Goal: Book appointment/travel/reservation

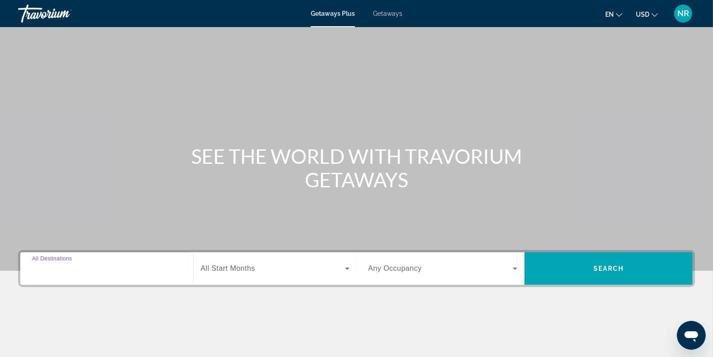
click at [98, 267] on input "Destination All Destinations" at bounding box center [106, 268] width 149 height 11
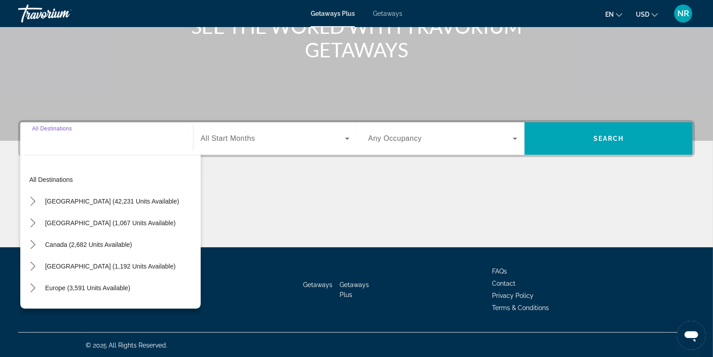
scroll to position [131, 0]
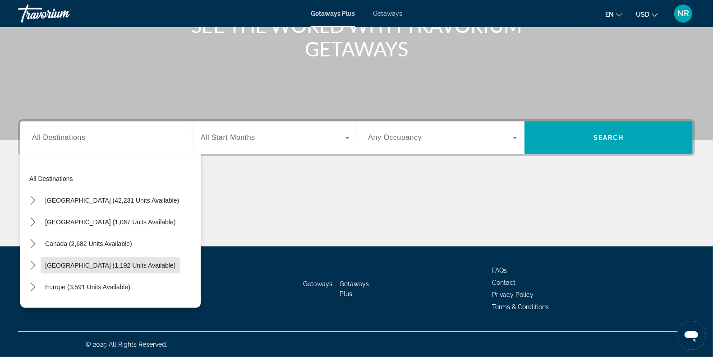
click at [98, 267] on span "[GEOGRAPHIC_DATA] (1,192 units available)" at bounding box center [110, 264] width 130 height 7
type input "**********"
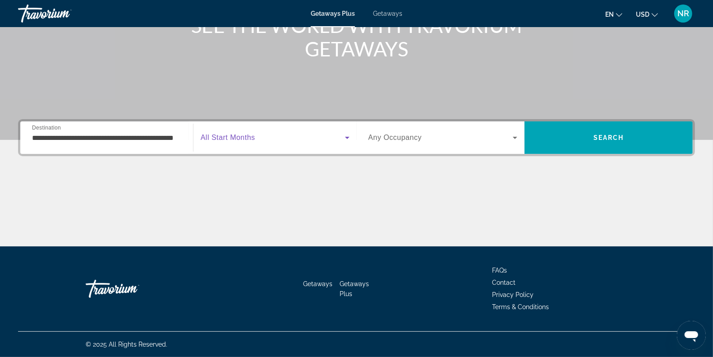
click at [273, 136] on span "Search widget" at bounding box center [273, 137] width 144 height 11
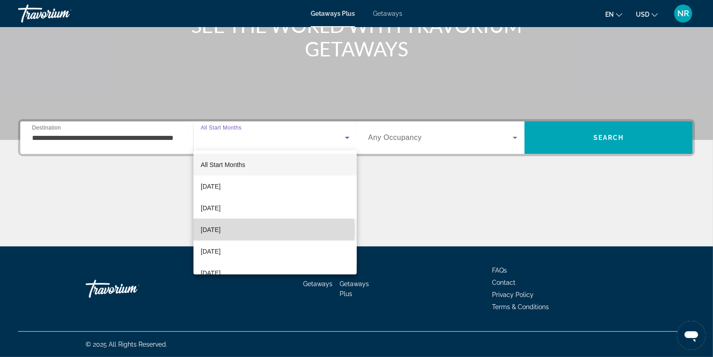
click at [274, 230] on mat-option "[DATE]" at bounding box center [274, 230] width 163 height 22
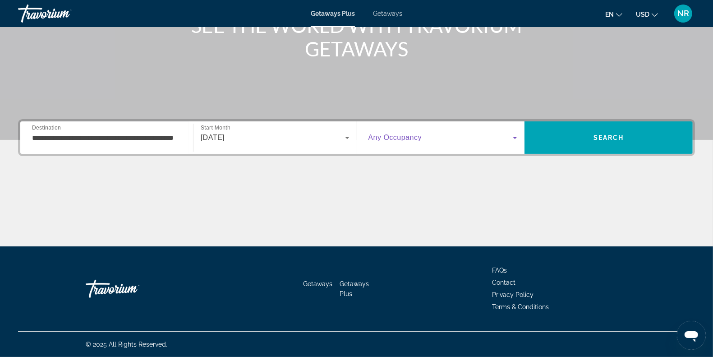
click at [458, 141] on span "Search widget" at bounding box center [440, 137] width 145 height 11
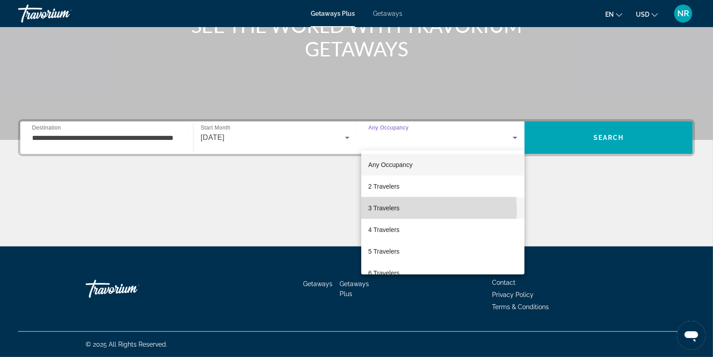
click at [420, 209] on mat-option "3 Travelers" at bounding box center [443, 208] width 164 height 22
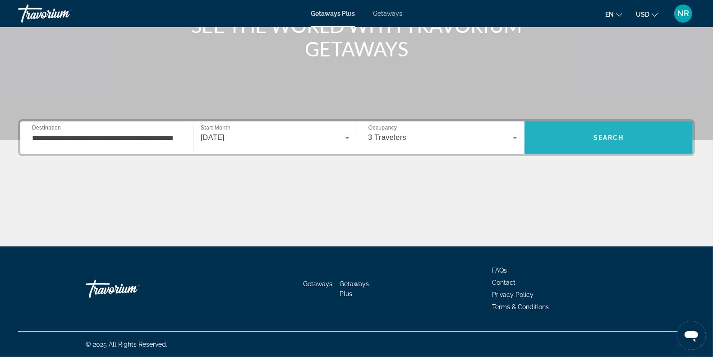
click at [594, 143] on span "Search" at bounding box center [608, 138] width 168 height 22
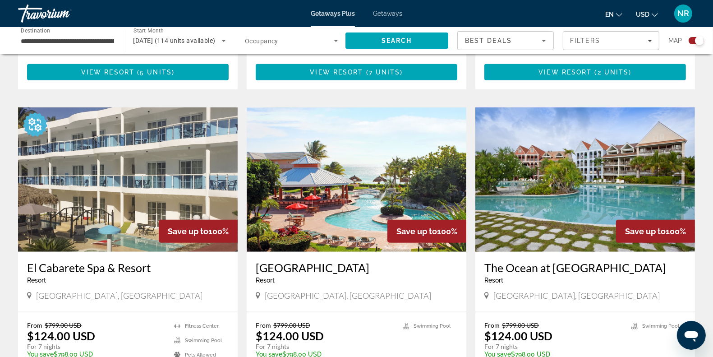
scroll to position [585, 0]
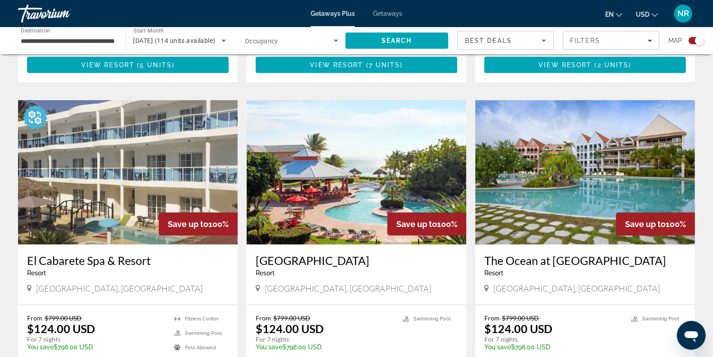
click at [318, 213] on img "Main content" at bounding box center [357, 172] width 220 height 144
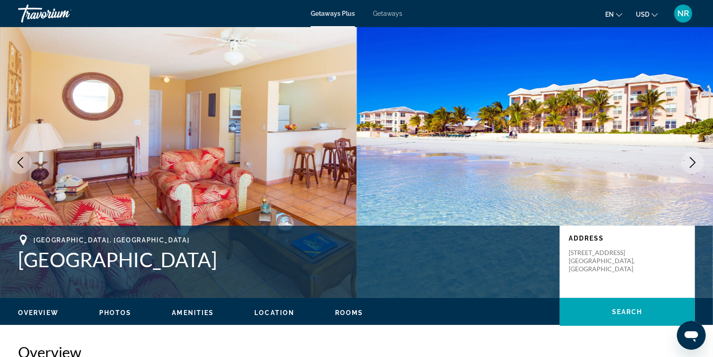
click at [690, 163] on icon "Next image" at bounding box center [692, 162] width 11 height 11
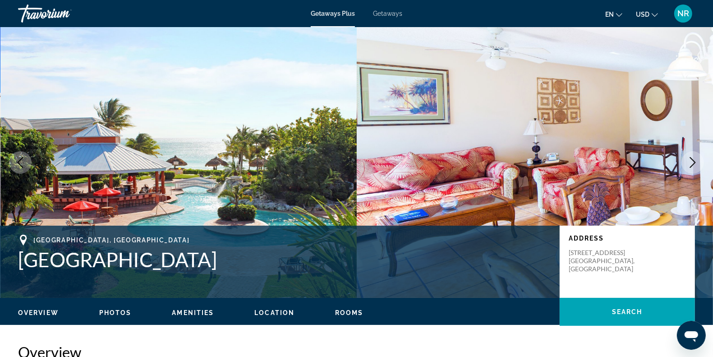
click at [690, 163] on icon "Next image" at bounding box center [692, 162] width 11 height 11
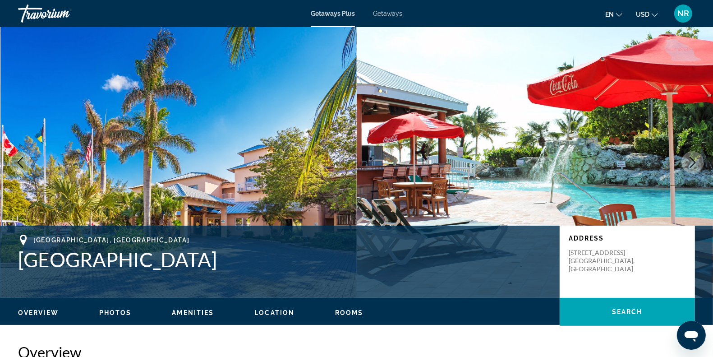
click at [690, 163] on icon "Next image" at bounding box center [692, 162] width 11 height 11
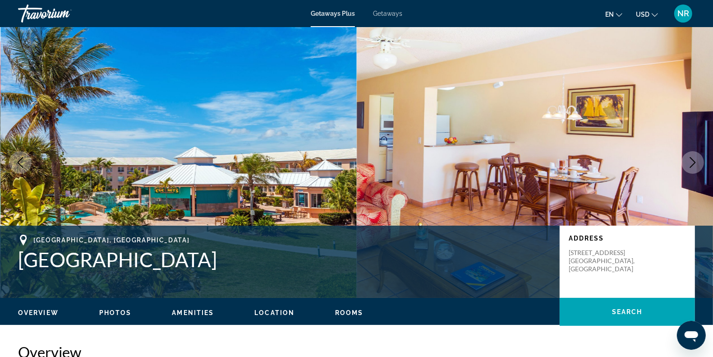
click at [690, 163] on icon "Next image" at bounding box center [692, 162] width 11 height 11
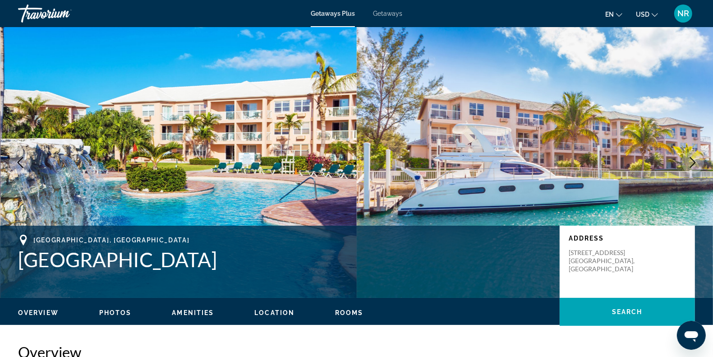
click at [690, 163] on icon "Next image" at bounding box center [692, 162] width 11 height 11
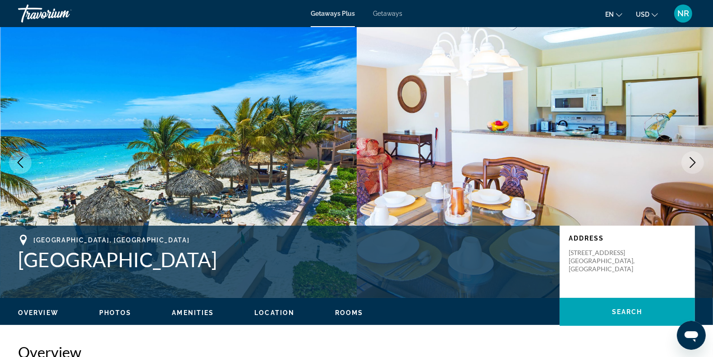
click at [690, 163] on icon "Next image" at bounding box center [692, 162] width 11 height 11
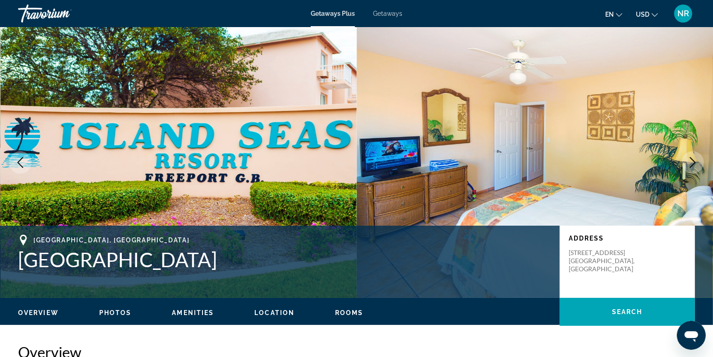
click at [690, 163] on icon "Next image" at bounding box center [692, 162] width 11 height 11
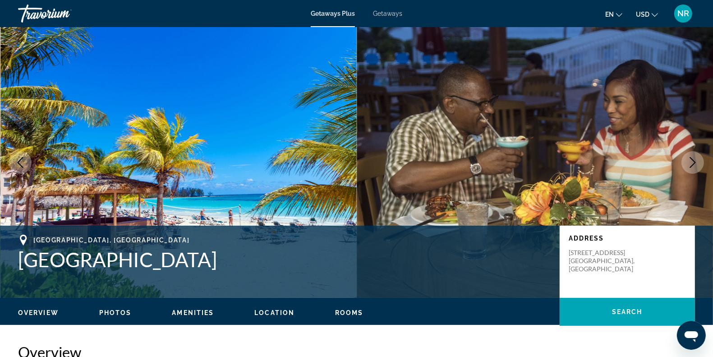
click at [690, 163] on icon "Next image" at bounding box center [692, 162] width 11 height 11
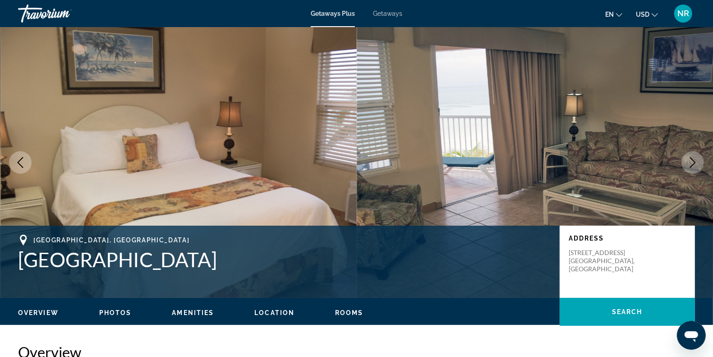
click at [690, 163] on icon "Next image" at bounding box center [692, 162] width 11 height 11
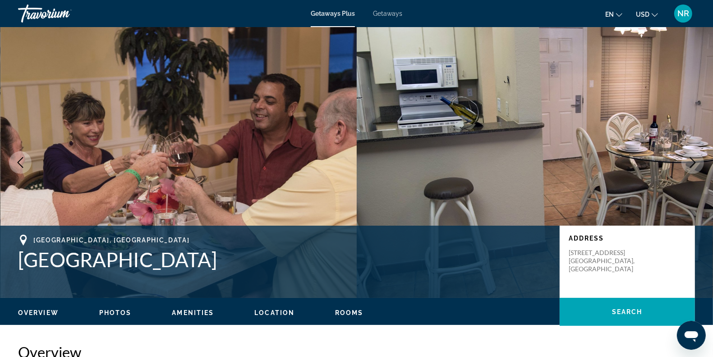
click at [690, 163] on icon "Next image" at bounding box center [692, 162] width 11 height 11
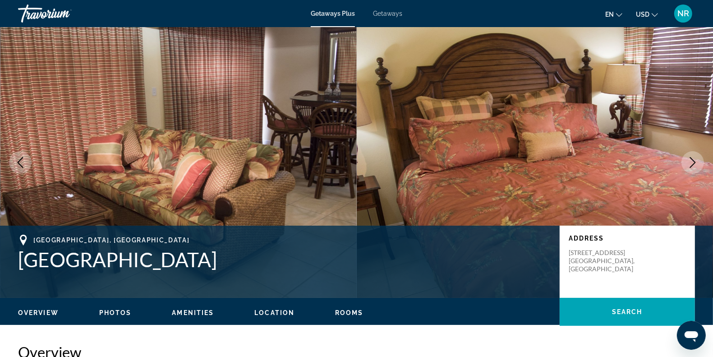
click at [690, 163] on icon "Next image" at bounding box center [692, 162] width 11 height 11
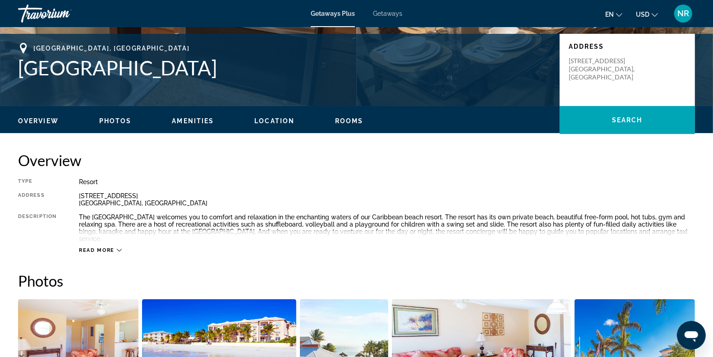
scroll to position [180, 0]
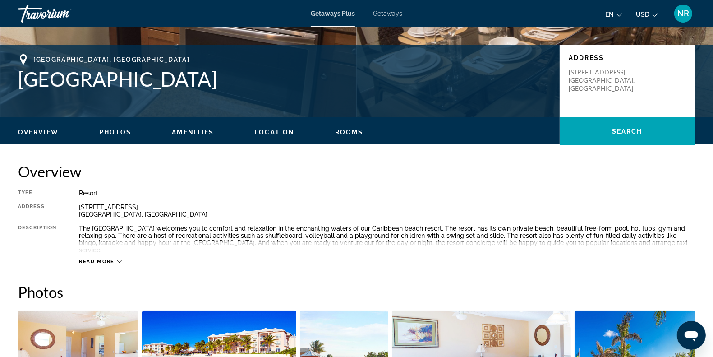
click at [339, 128] on span "Rooms" at bounding box center [349, 131] width 28 height 7
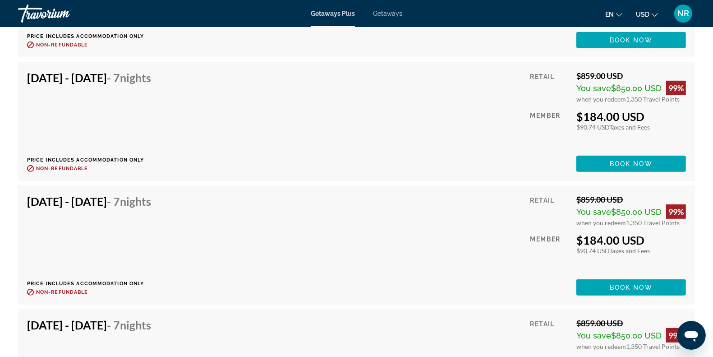
scroll to position [3288, 0]
